Goal: Book appointment/travel/reservation

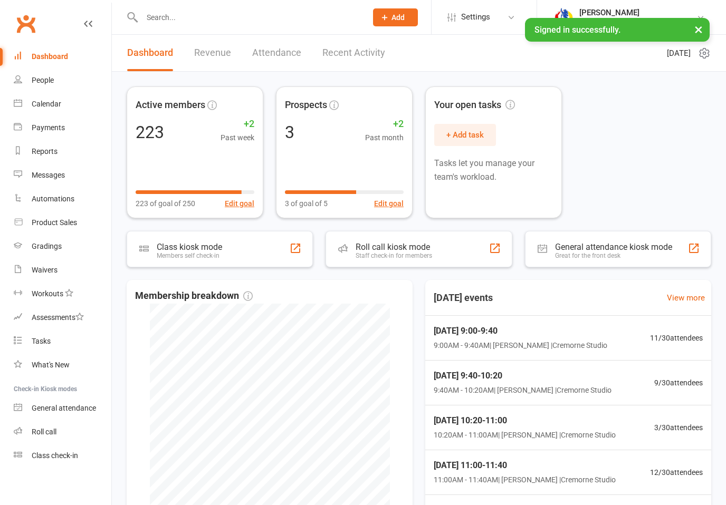
click at [66, 109] on link "Calendar" at bounding box center [63, 104] width 98 height 24
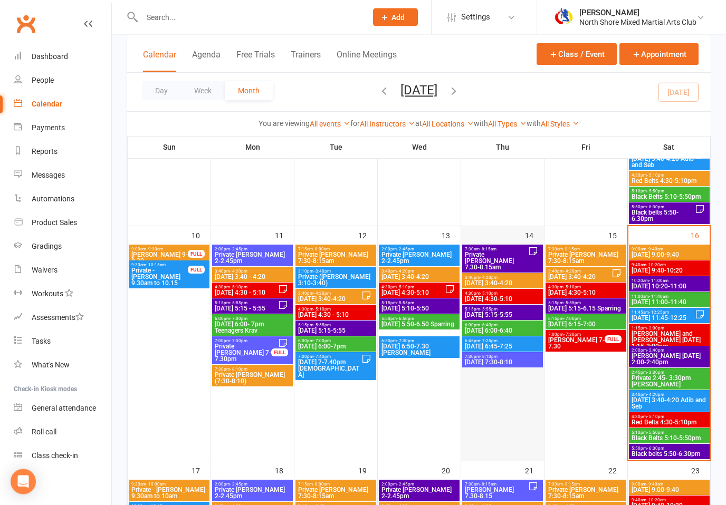
scroll to position [484, 0]
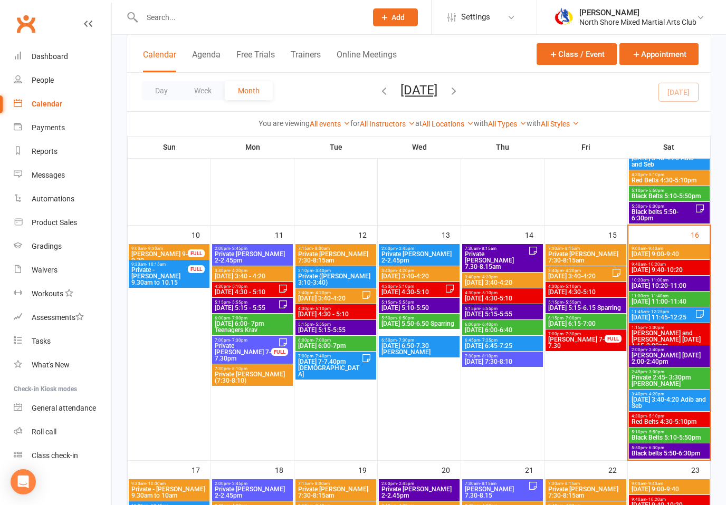
click at [678, 251] on span "[DATE] 9:00-9:40" at bounding box center [669, 254] width 77 height 6
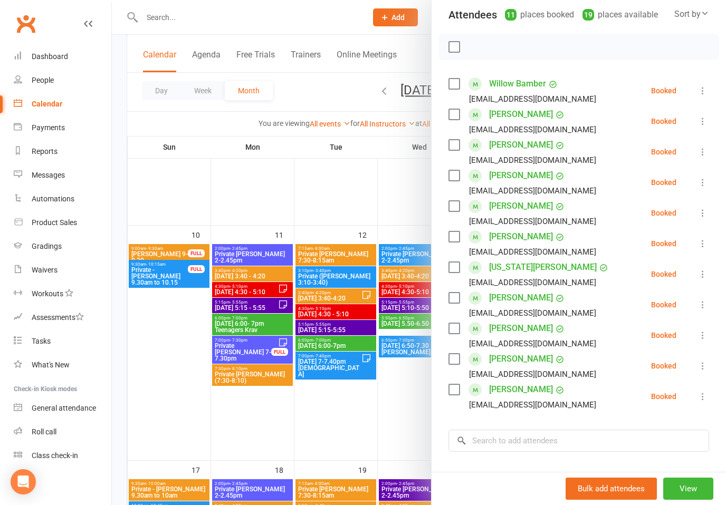
scroll to position [119, 0]
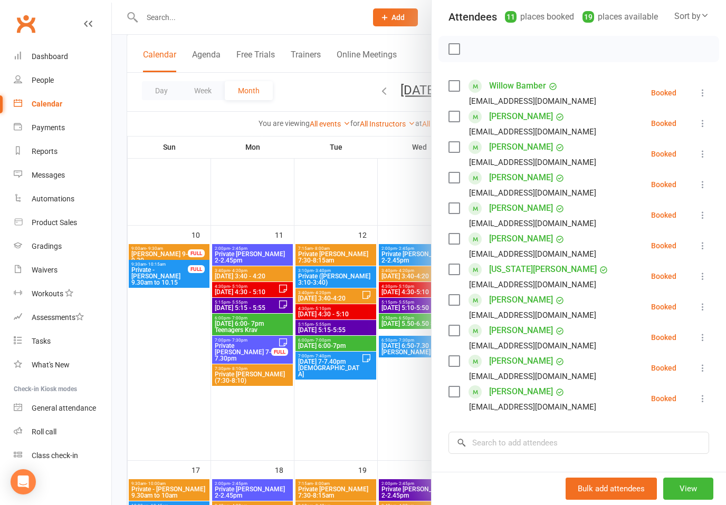
click at [456, 394] on label at bounding box center [454, 392] width 11 height 11
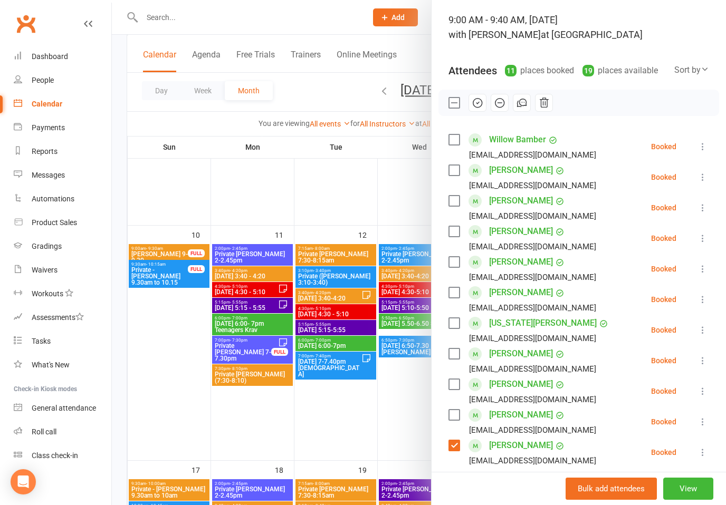
scroll to position [65, 0]
click at [457, 227] on label at bounding box center [454, 231] width 11 height 11
click at [476, 107] on icon "button" at bounding box center [478, 103] width 12 height 12
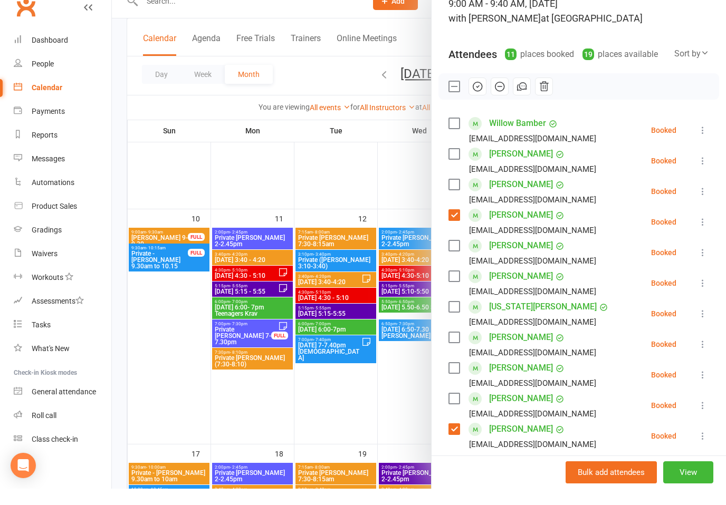
scroll to position [501, 0]
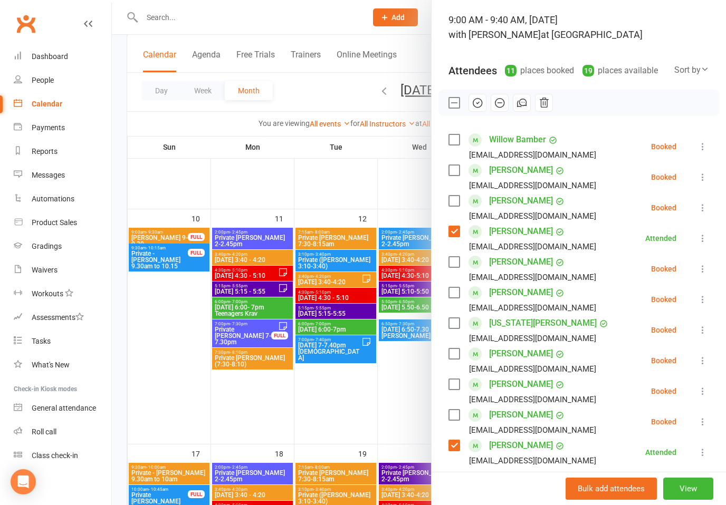
click at [453, 386] on label at bounding box center [454, 384] width 11 height 11
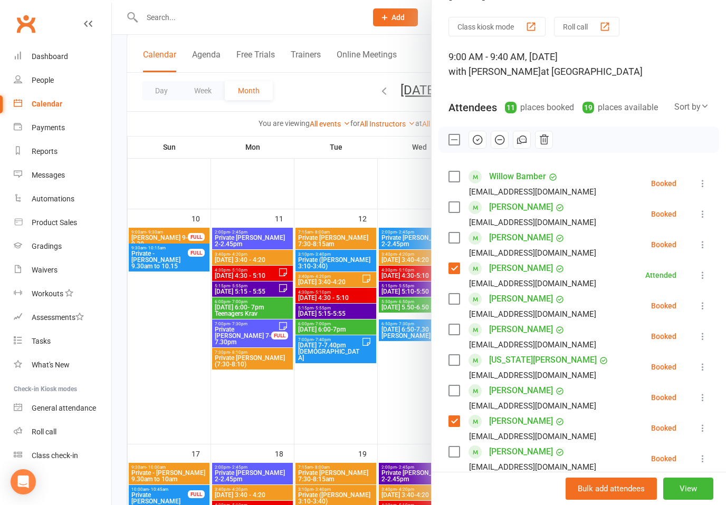
scroll to position [28, 0]
click at [456, 211] on label at bounding box center [454, 207] width 11 height 11
click at [452, 242] on label at bounding box center [454, 238] width 11 height 11
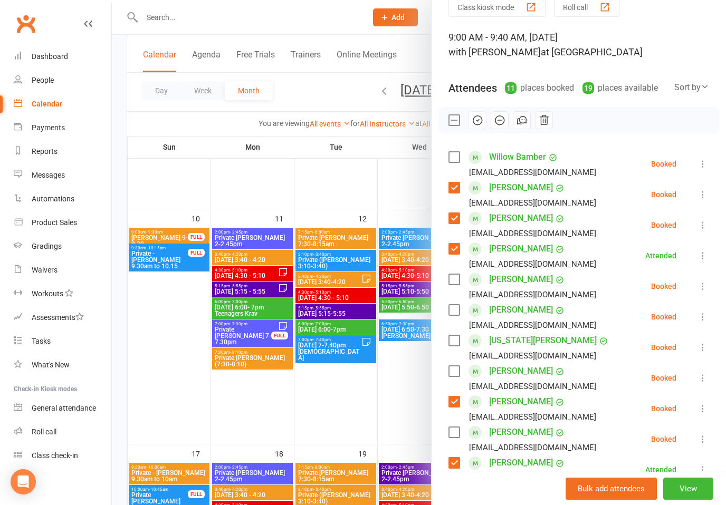
click at [453, 279] on label at bounding box center [454, 279] width 11 height 11
click at [455, 344] on label at bounding box center [454, 341] width 11 height 11
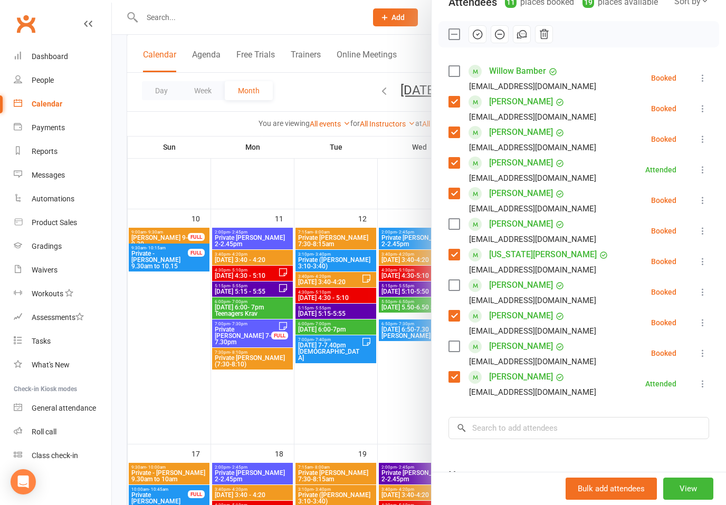
scroll to position [155, 0]
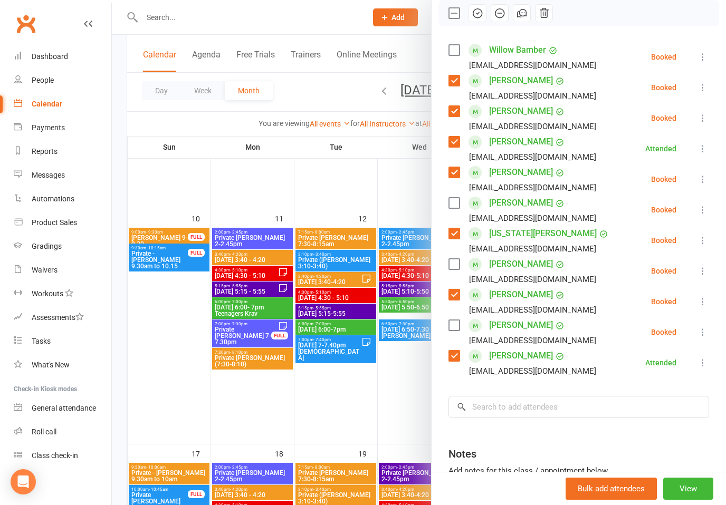
click at [452, 329] on label at bounding box center [454, 325] width 11 height 11
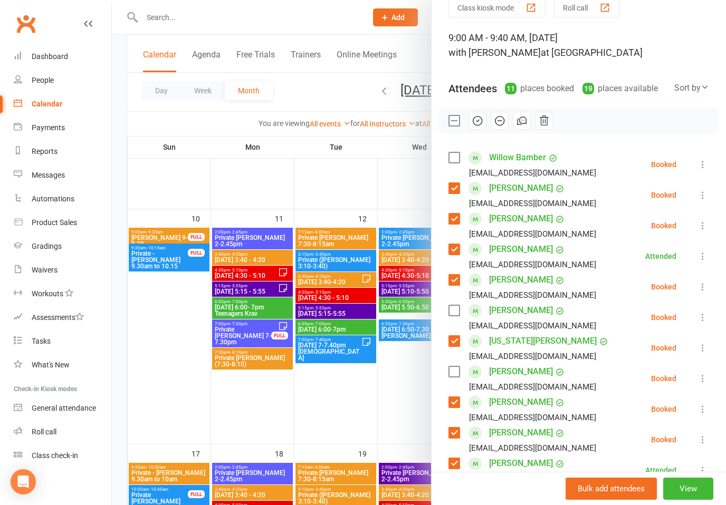
drag, startPoint x: 475, startPoint y: 124, endPoint x: 456, endPoint y: 264, distance: 141.6
click at [475, 124] on icon "button" at bounding box center [477, 121] width 9 height 9
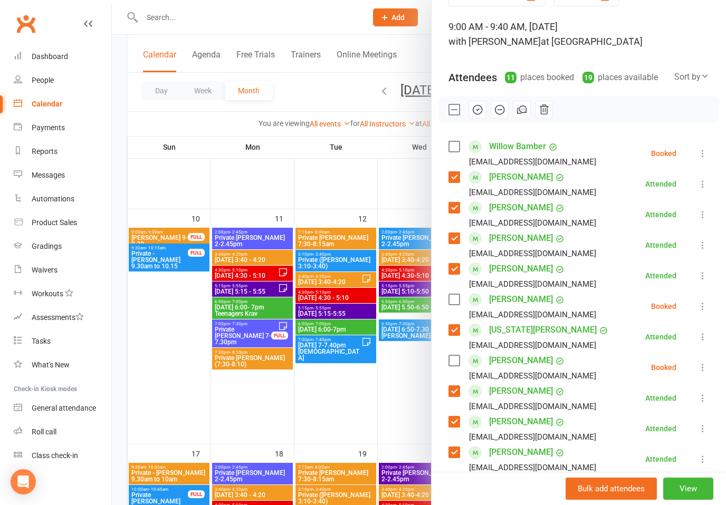
click at [452, 150] on label at bounding box center [454, 146] width 11 height 11
drag, startPoint x: 481, startPoint y: 111, endPoint x: 460, endPoint y: 261, distance: 151.3
click at [481, 111] on icon "button" at bounding box center [478, 110] width 12 height 12
click at [453, 304] on label at bounding box center [454, 299] width 11 height 11
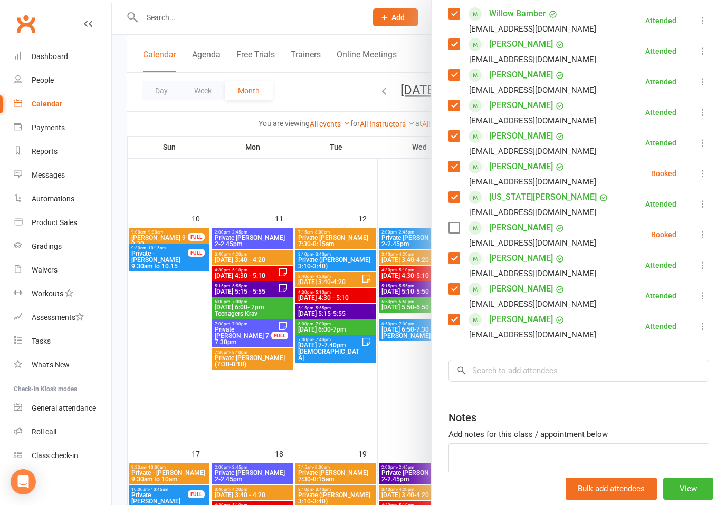
scroll to position [192, 0]
click at [514, 357] on div "Class kiosk mode Roll call 9:00 AM - 9:40 AM, [DATE] with [PERSON_NAME] at Crem…" at bounding box center [579, 192] width 294 height 678
click at [514, 372] on input "search" at bounding box center [579, 370] width 261 height 22
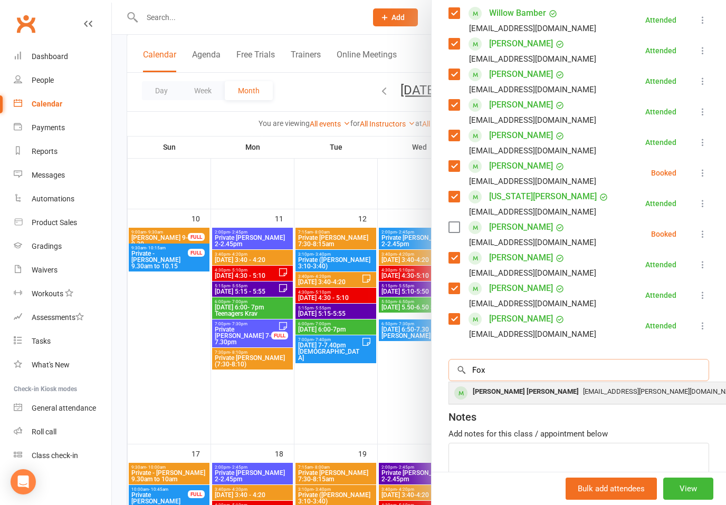
type input "Fox"
click at [583, 396] on span "[EMAIL_ADDRESS][PERSON_NAME][DOMAIN_NAME]" at bounding box center [662, 392] width 158 height 8
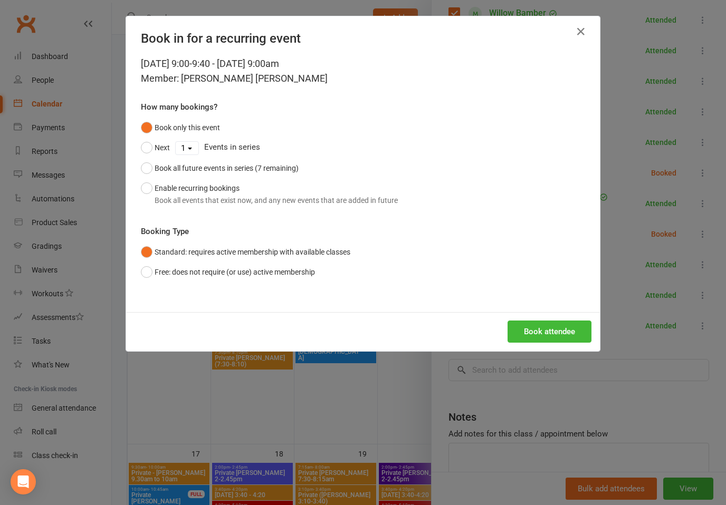
click at [581, 330] on button "Book attendee" at bounding box center [550, 332] width 84 height 22
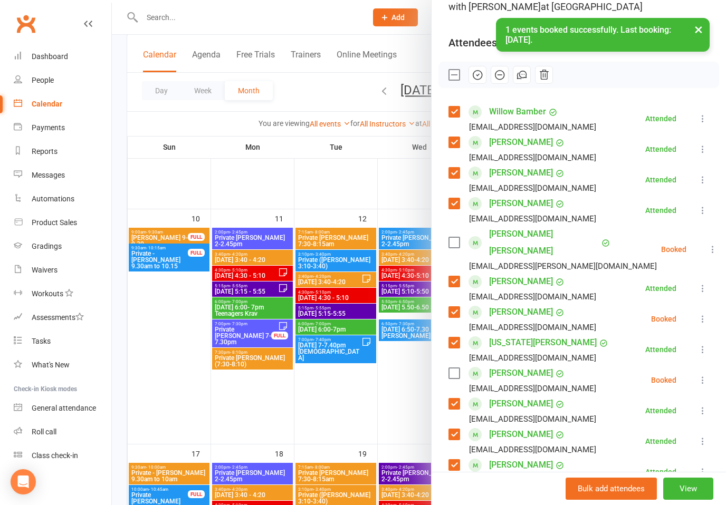
scroll to position [76, 0]
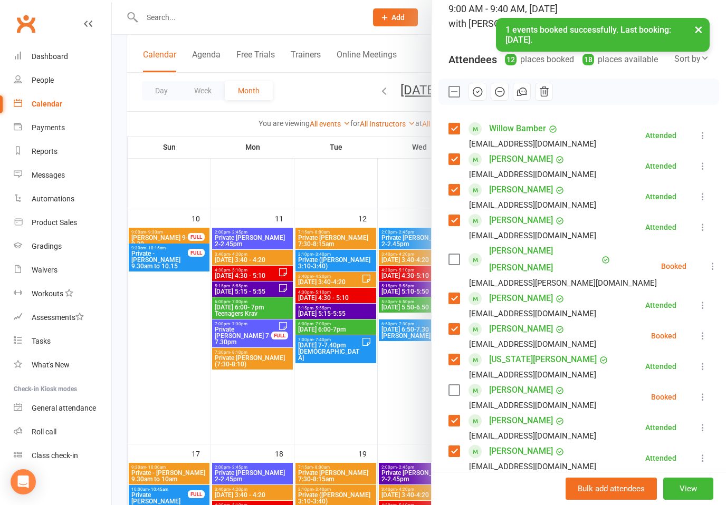
click at [455, 254] on label at bounding box center [454, 259] width 11 height 11
drag, startPoint x: 481, startPoint y: 94, endPoint x: 463, endPoint y: 268, distance: 175.1
click at [481, 94] on icon "button" at bounding box center [478, 92] width 12 height 12
